Goal: Check status: Check status

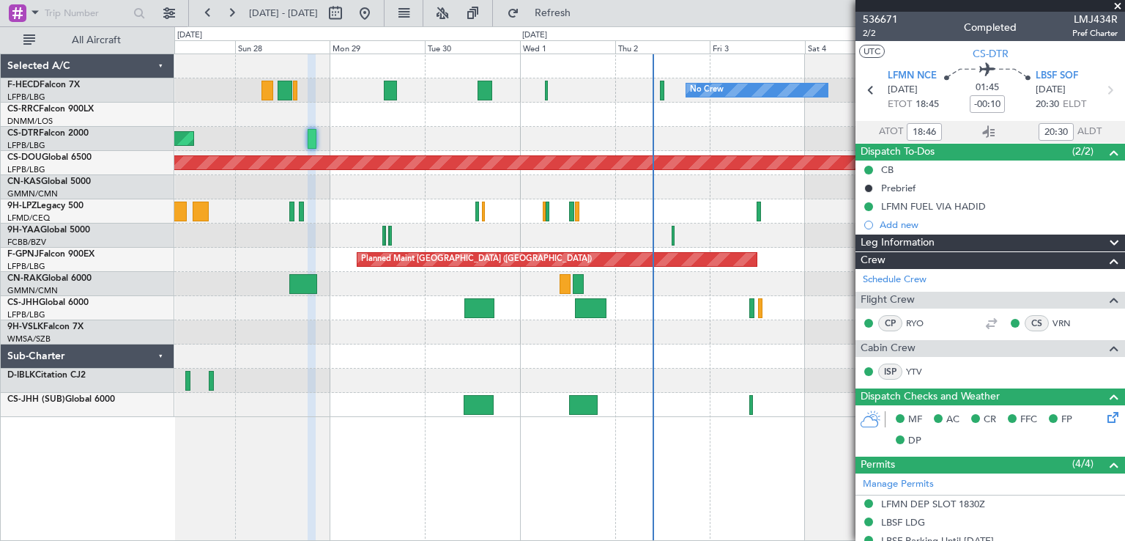
click at [1118, 4] on span at bounding box center [1117, 6] width 15 height 13
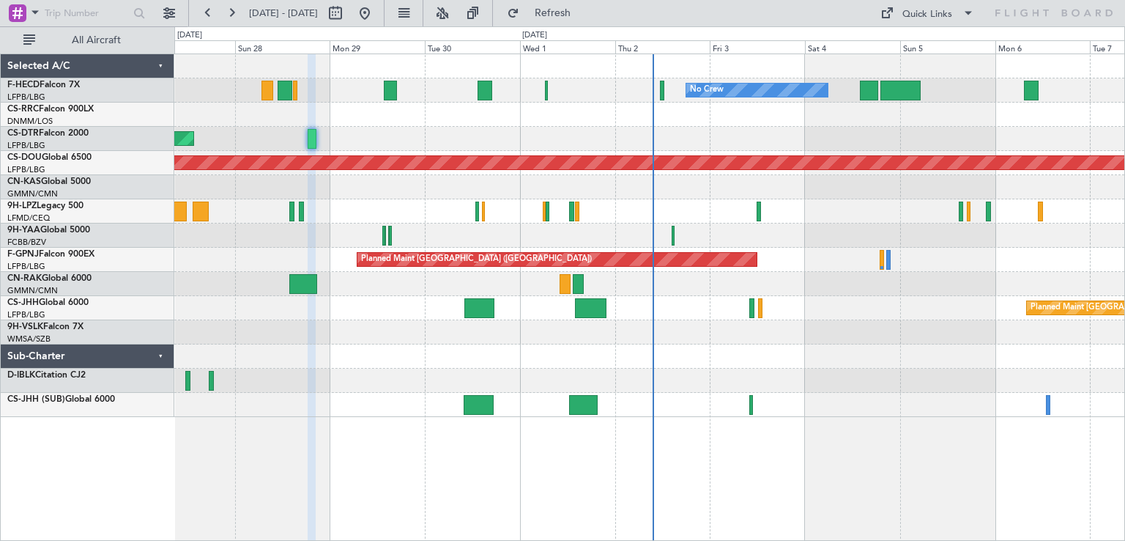
type input "0"
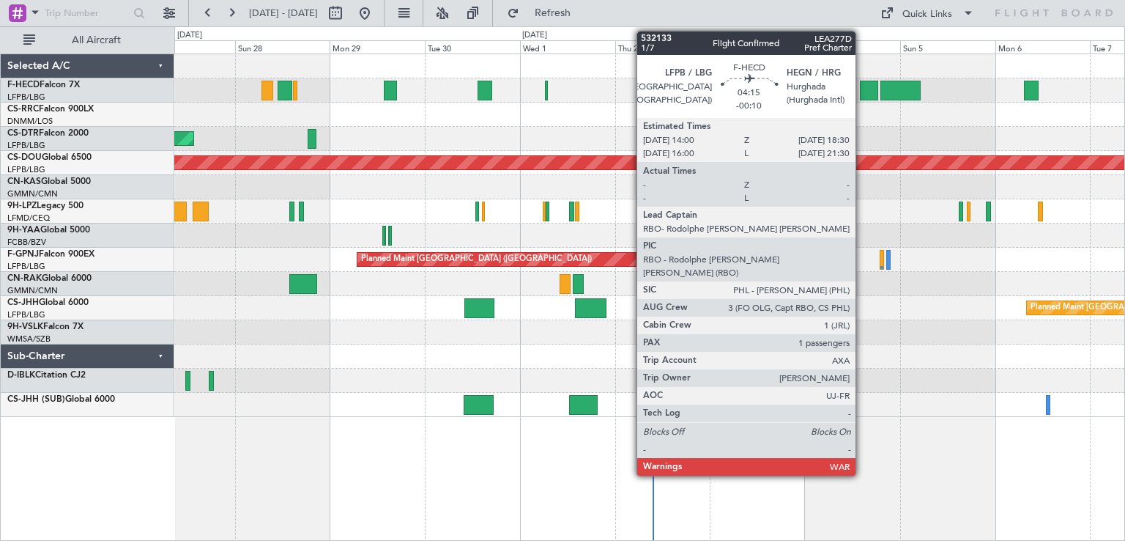
click at [862, 86] on div at bounding box center [869, 91] width 18 height 20
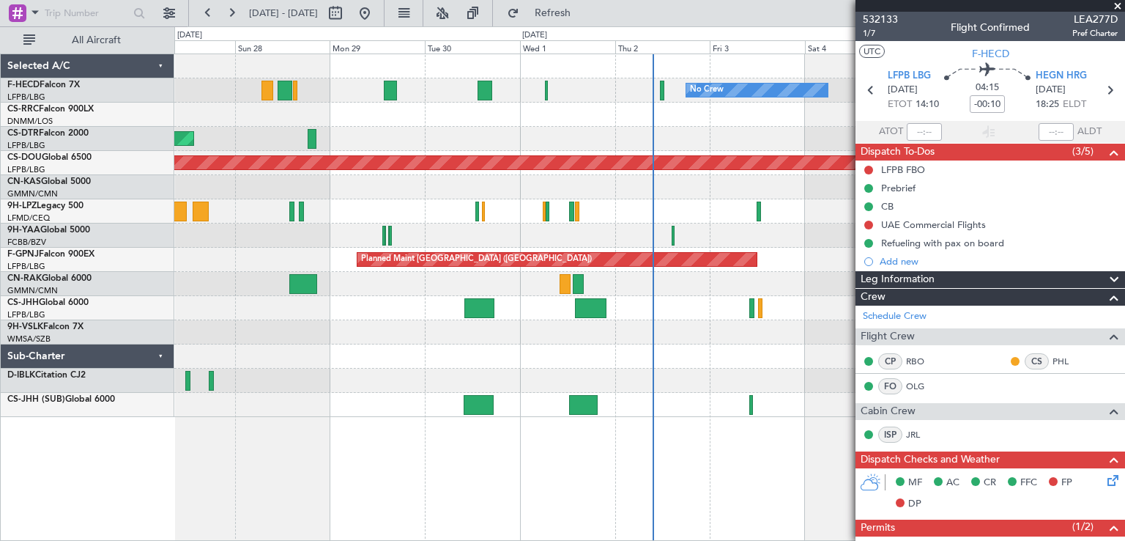
click at [1118, 1] on span at bounding box center [1117, 6] width 15 height 13
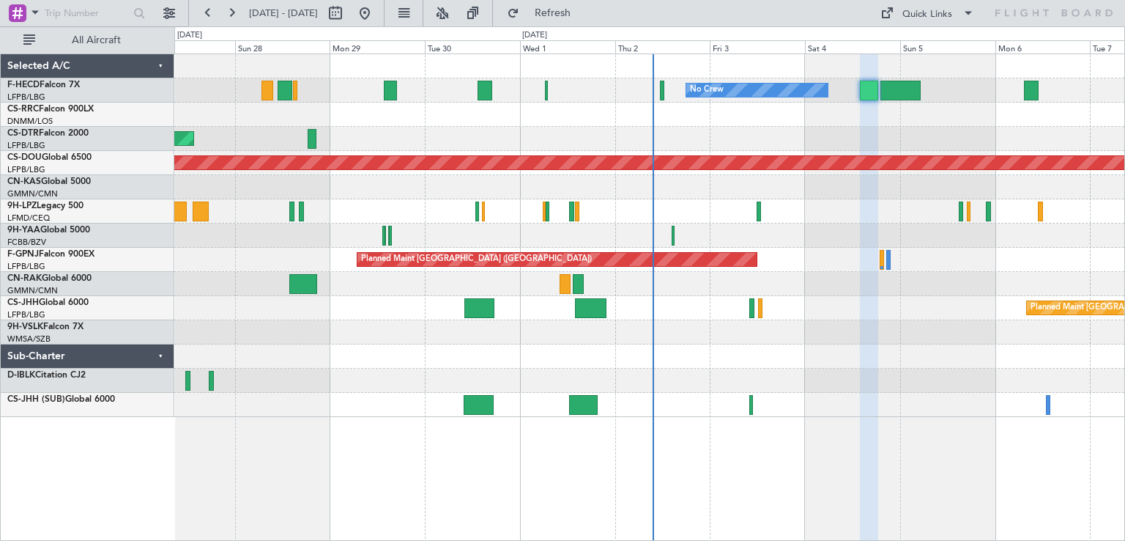
type input "0"
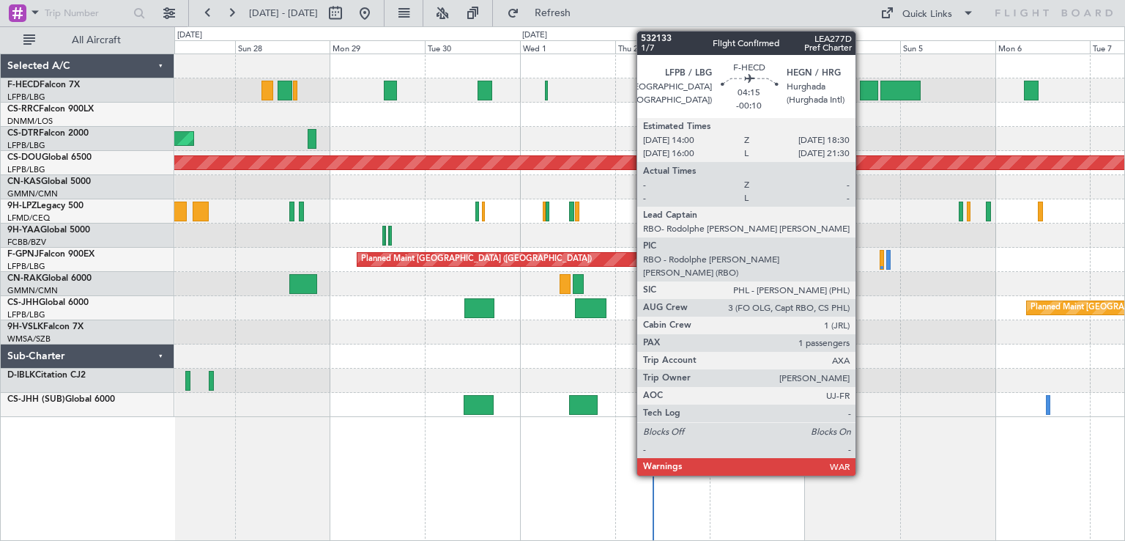
click at [864, 88] on div at bounding box center [869, 91] width 18 height 20
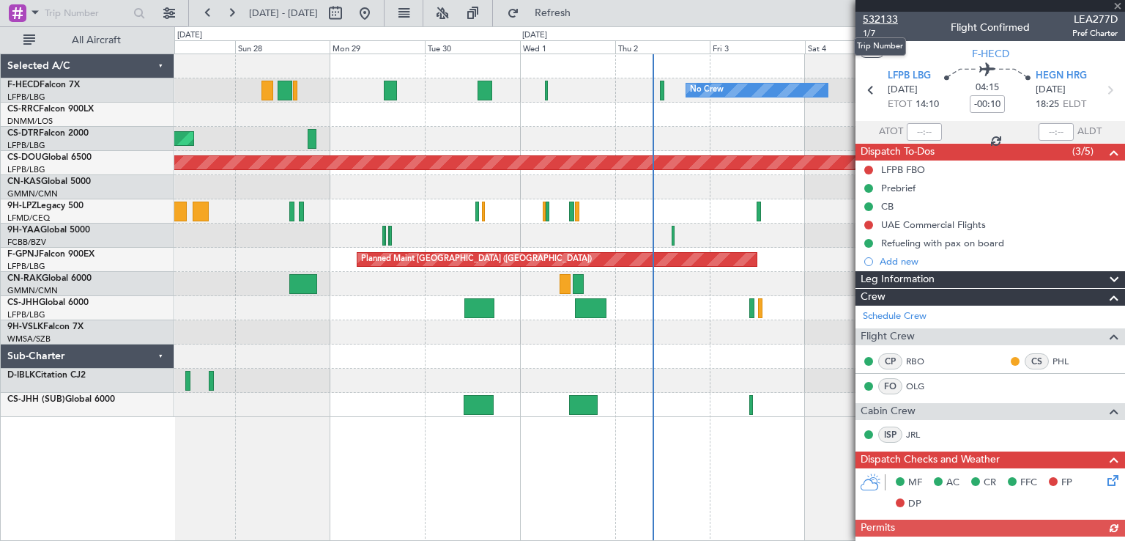
click at [876, 15] on span "532133" at bounding box center [880, 19] width 35 height 15
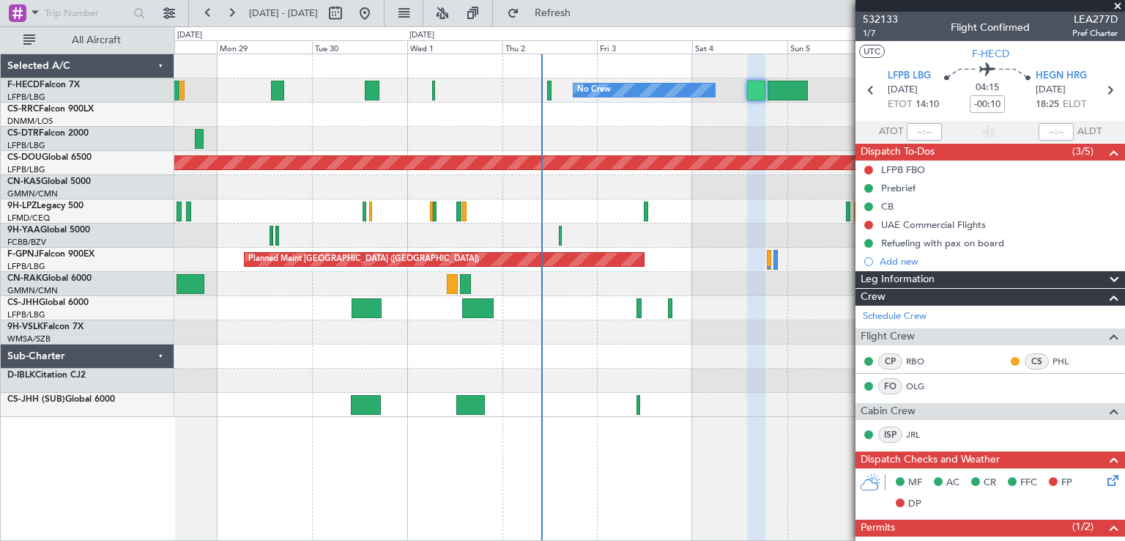
click at [111, 145] on div "No Crew No Crew No Crew Planned Maint [GEOGRAPHIC_DATA] ([GEOGRAPHIC_DATA]) No …" at bounding box center [562, 283] width 1125 height 514
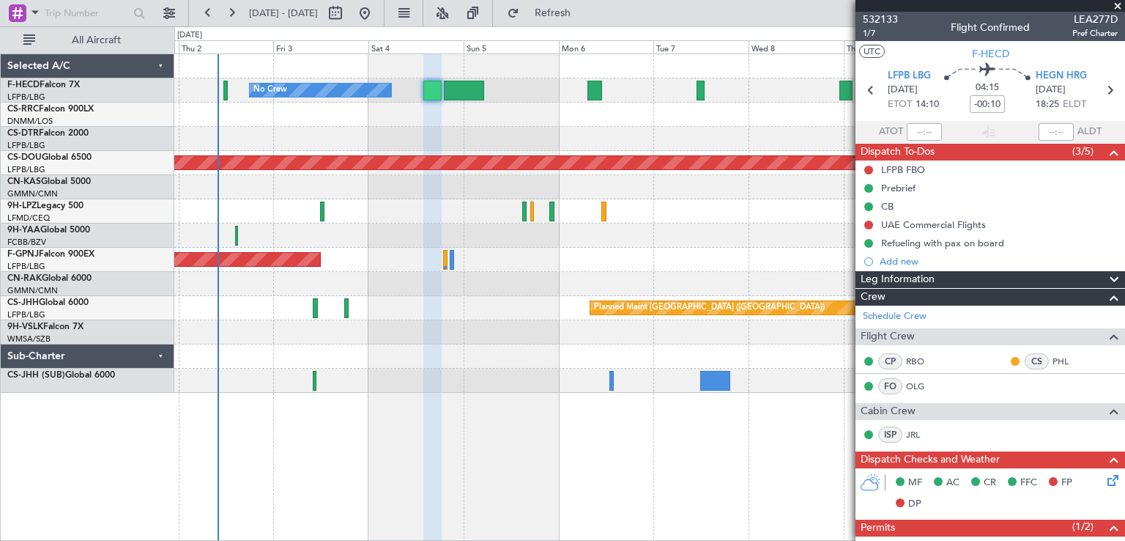
click at [630, 216] on div at bounding box center [649, 211] width 950 height 24
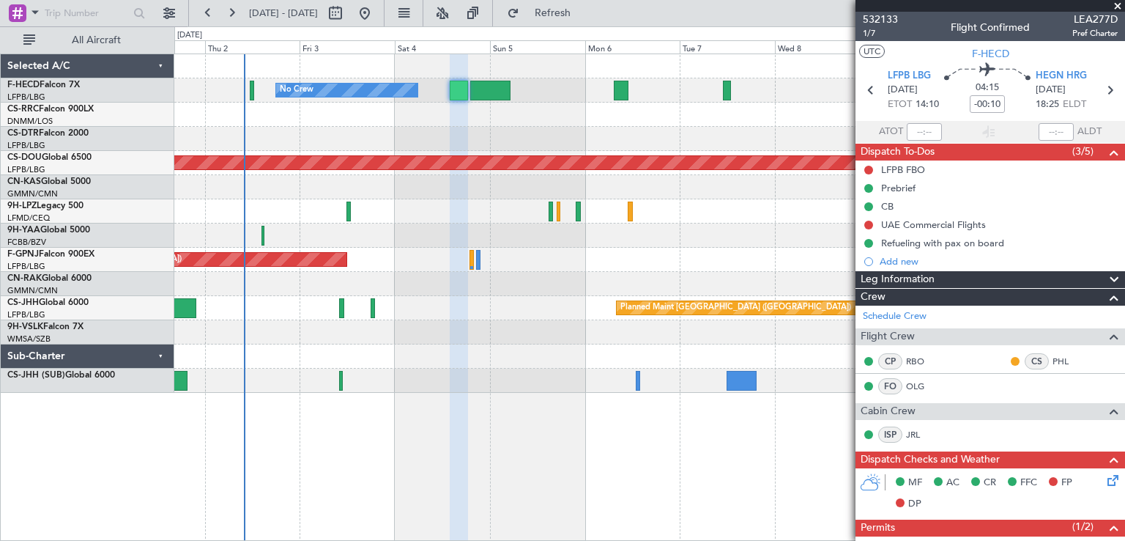
click at [647, 226] on div "No Crew No Crew Planned Maint [GEOGRAPHIC_DATA] ([GEOGRAPHIC_DATA]) Planned Mai…" at bounding box center [649, 223] width 950 height 338
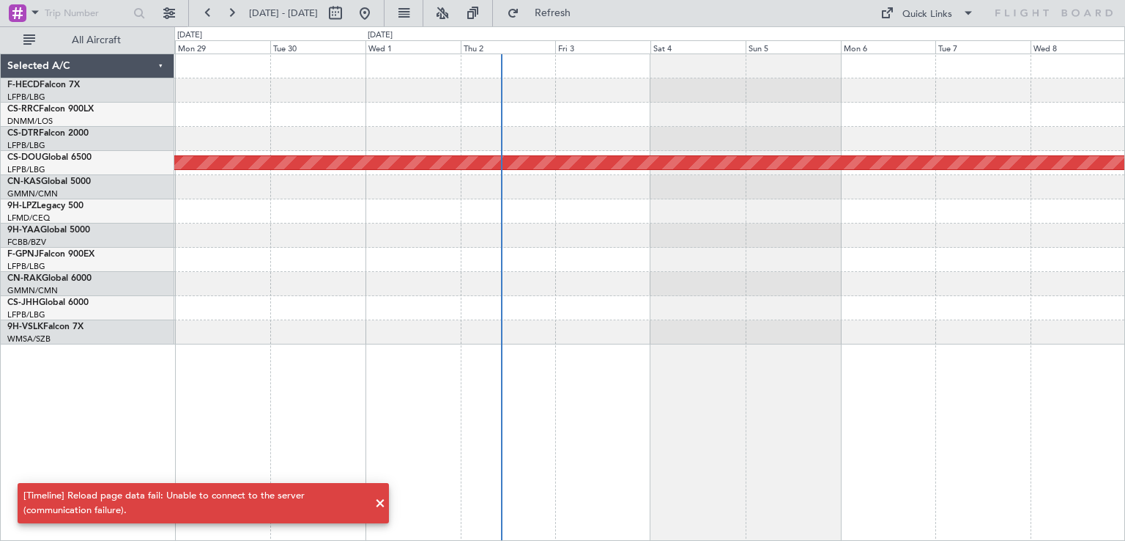
click at [826, 259] on div at bounding box center [649, 260] width 950 height 24
